Goal: Information Seeking & Learning: Learn about a topic

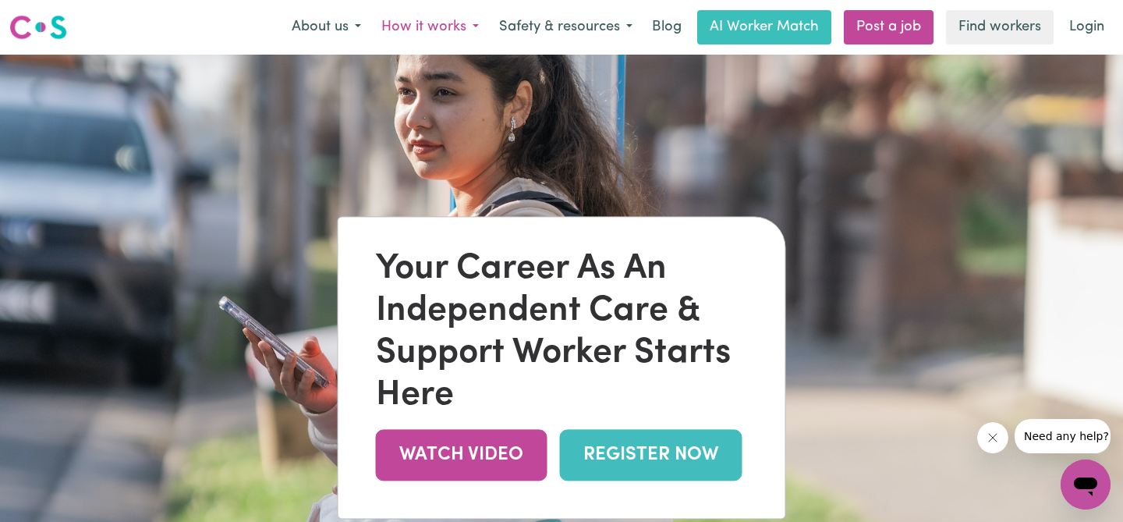
click at [471, 26] on button "How it works" at bounding box center [430, 27] width 118 height 33
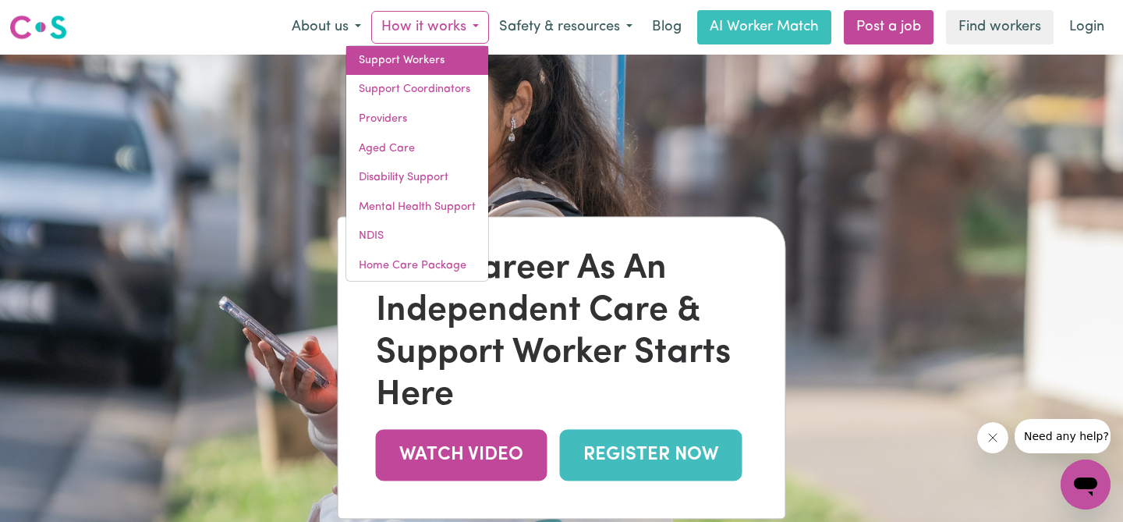
click at [405, 60] on link "Support Workers" at bounding box center [417, 61] width 142 height 30
click at [783, 128] on img at bounding box center [561, 316] width 1123 height 522
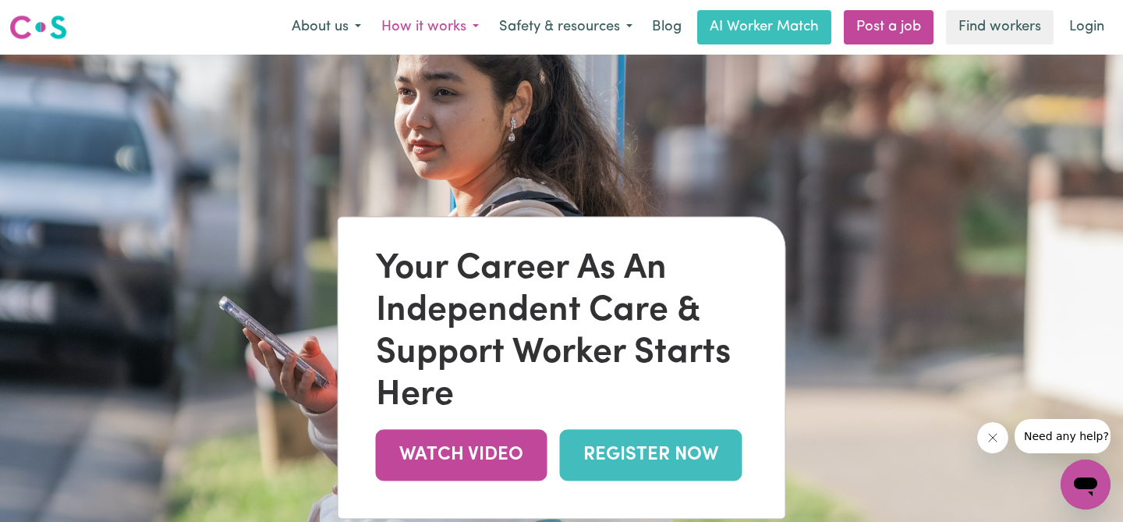
click at [441, 23] on button "How it works" at bounding box center [430, 27] width 118 height 33
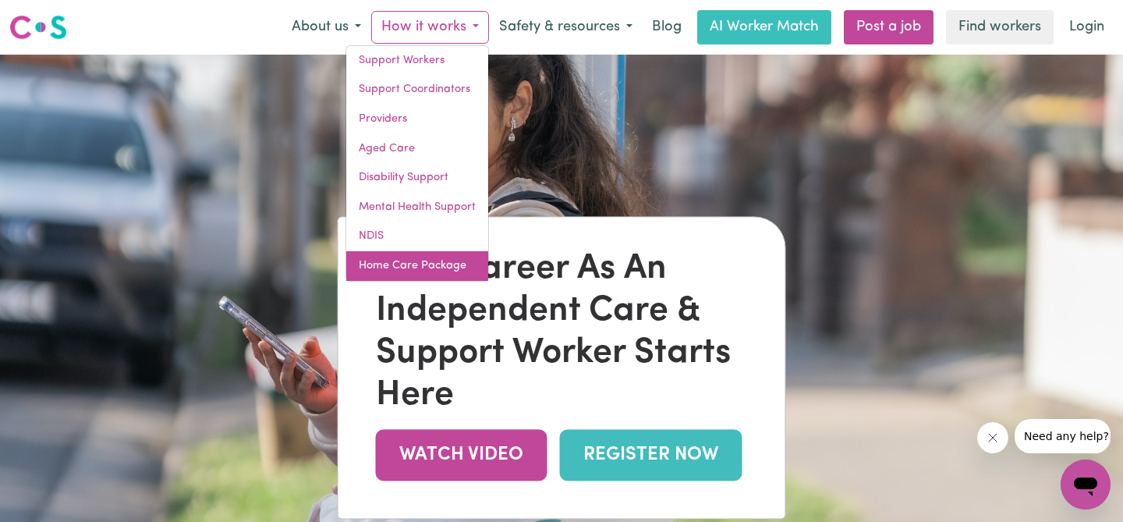
click at [382, 262] on link "Home Care Package" at bounding box center [417, 266] width 142 height 30
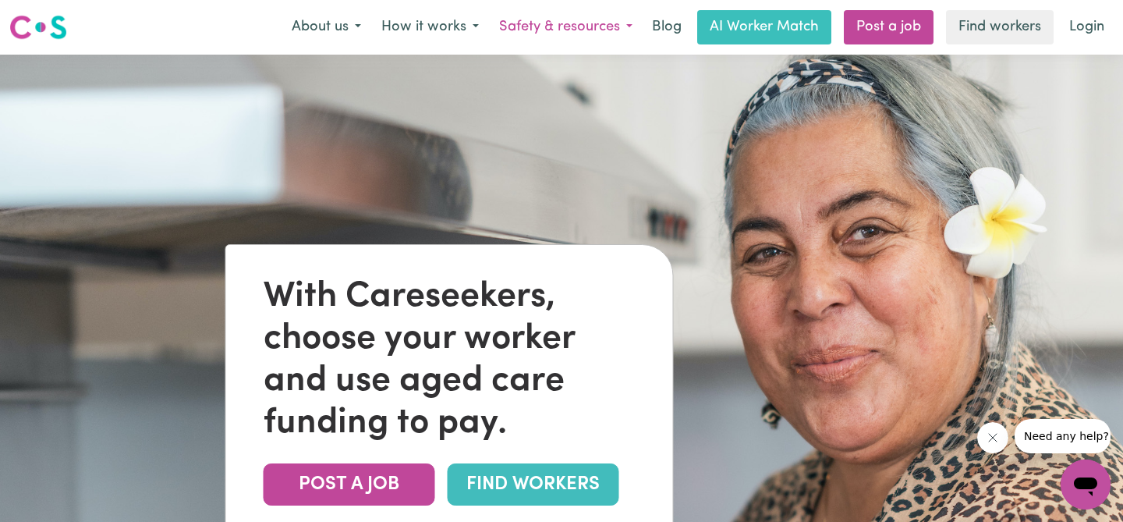
click at [522, 30] on button "Safety & resources" at bounding box center [566, 27] width 154 height 33
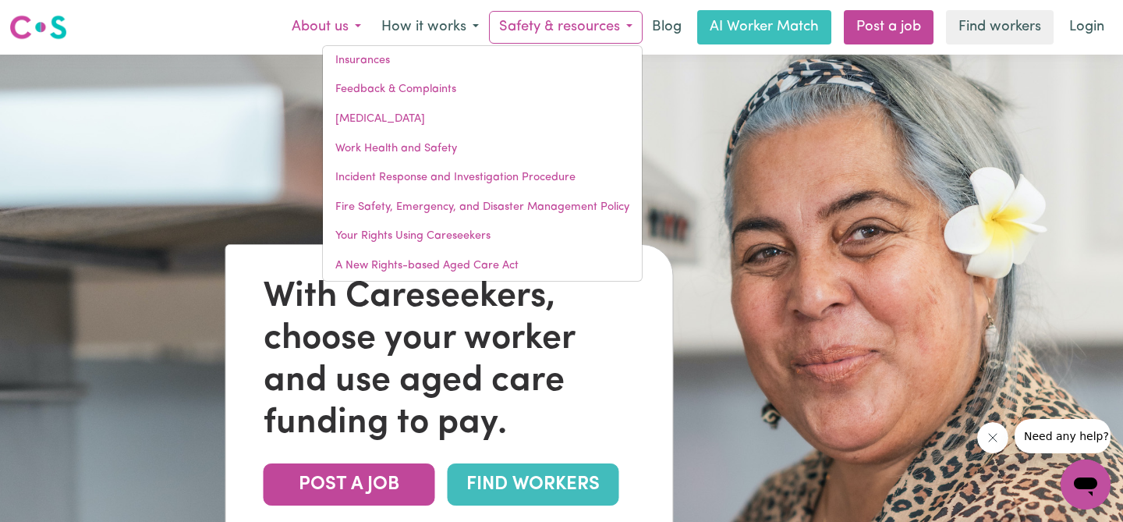
click at [337, 25] on button "About us" at bounding box center [326, 27] width 90 height 33
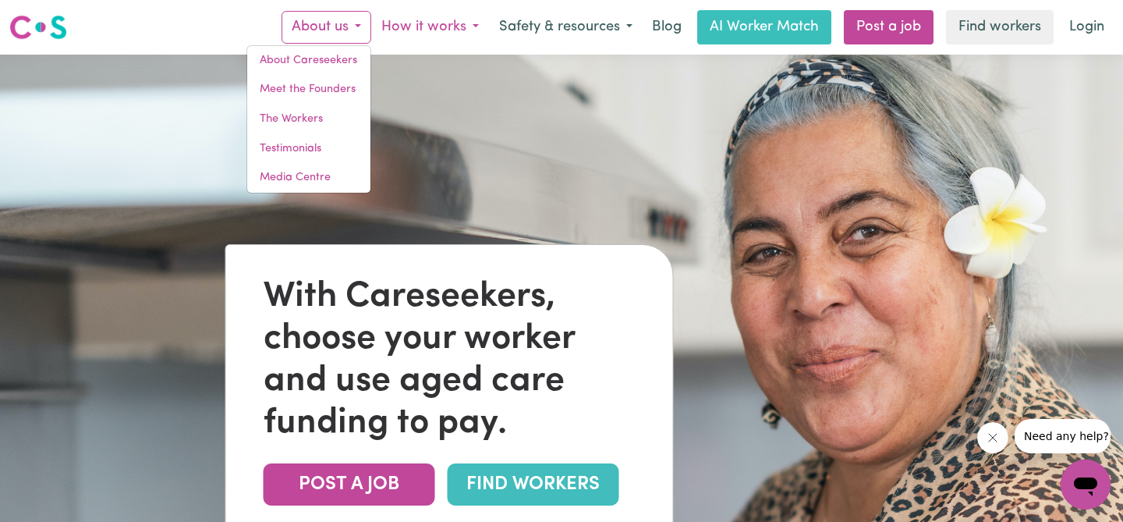
click at [395, 23] on button "How it works" at bounding box center [430, 27] width 118 height 33
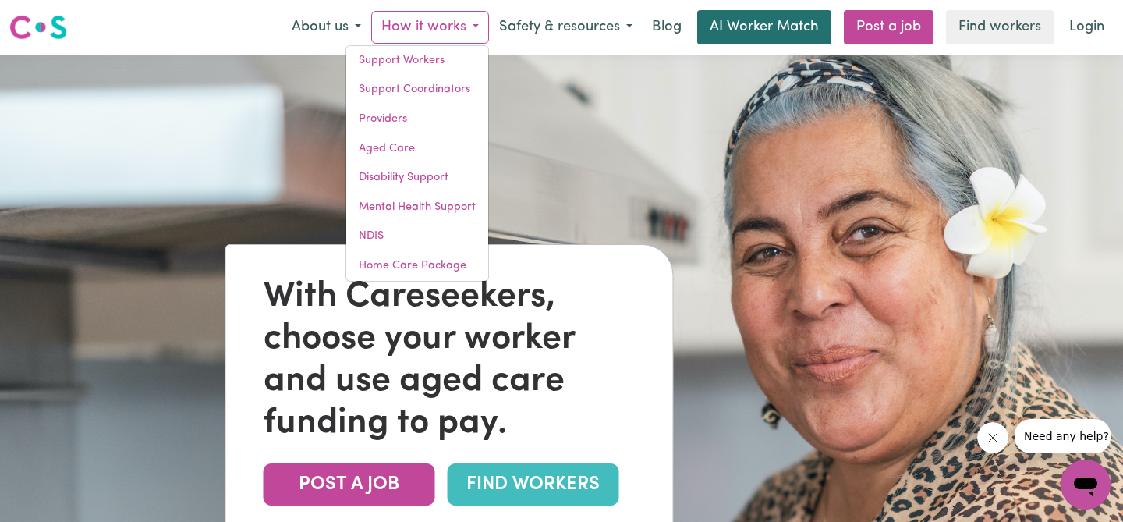
click at [756, 27] on link "AI Worker Match" at bounding box center [764, 27] width 134 height 34
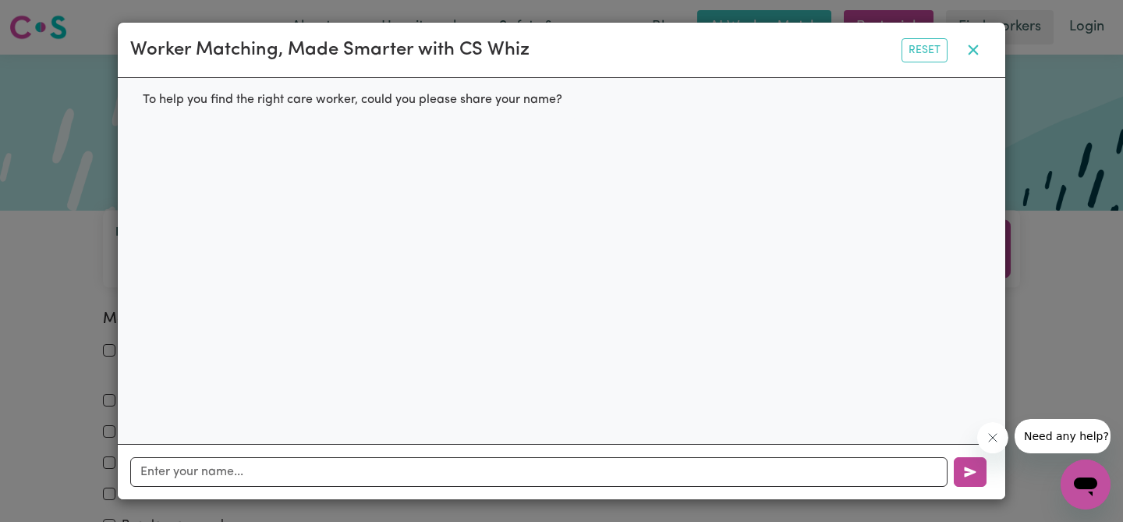
click at [972, 57] on icon "button" at bounding box center [973, 50] width 19 height 19
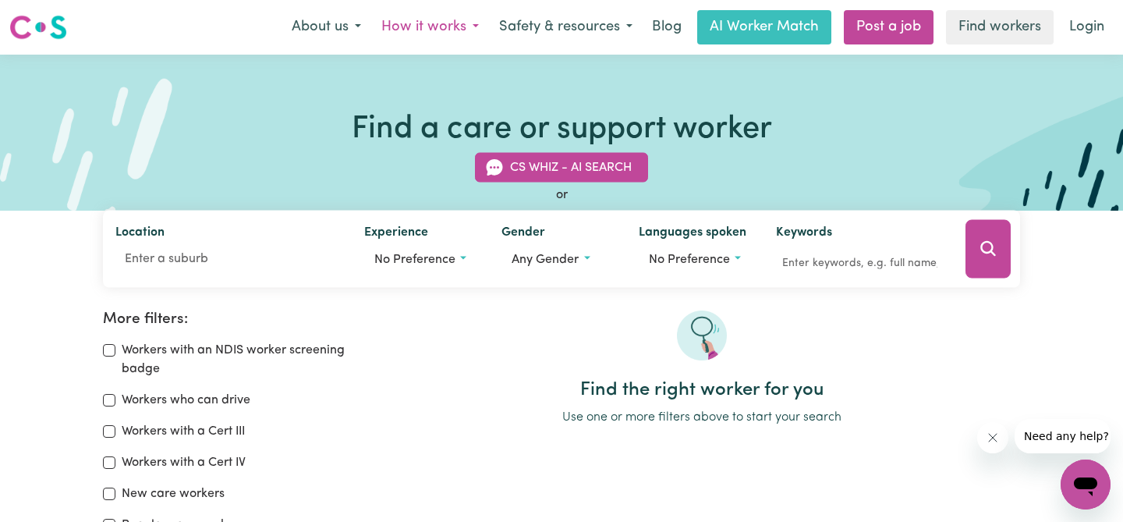
click at [431, 25] on button "How it works" at bounding box center [430, 27] width 118 height 33
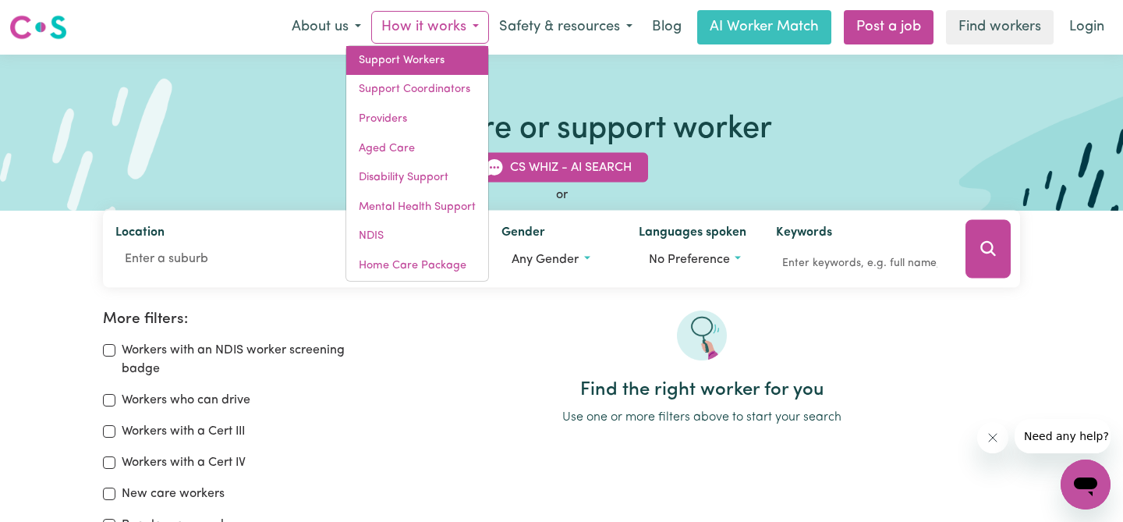
click at [377, 57] on link "Support Workers" at bounding box center [417, 61] width 142 height 30
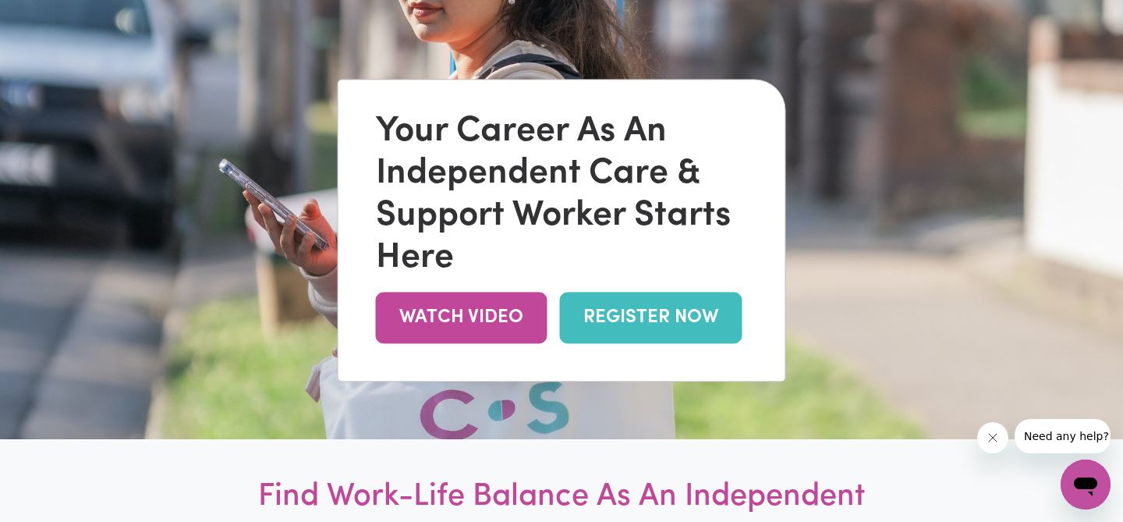
scroll to position [131, 0]
